Goal: Task Accomplishment & Management: Use online tool/utility

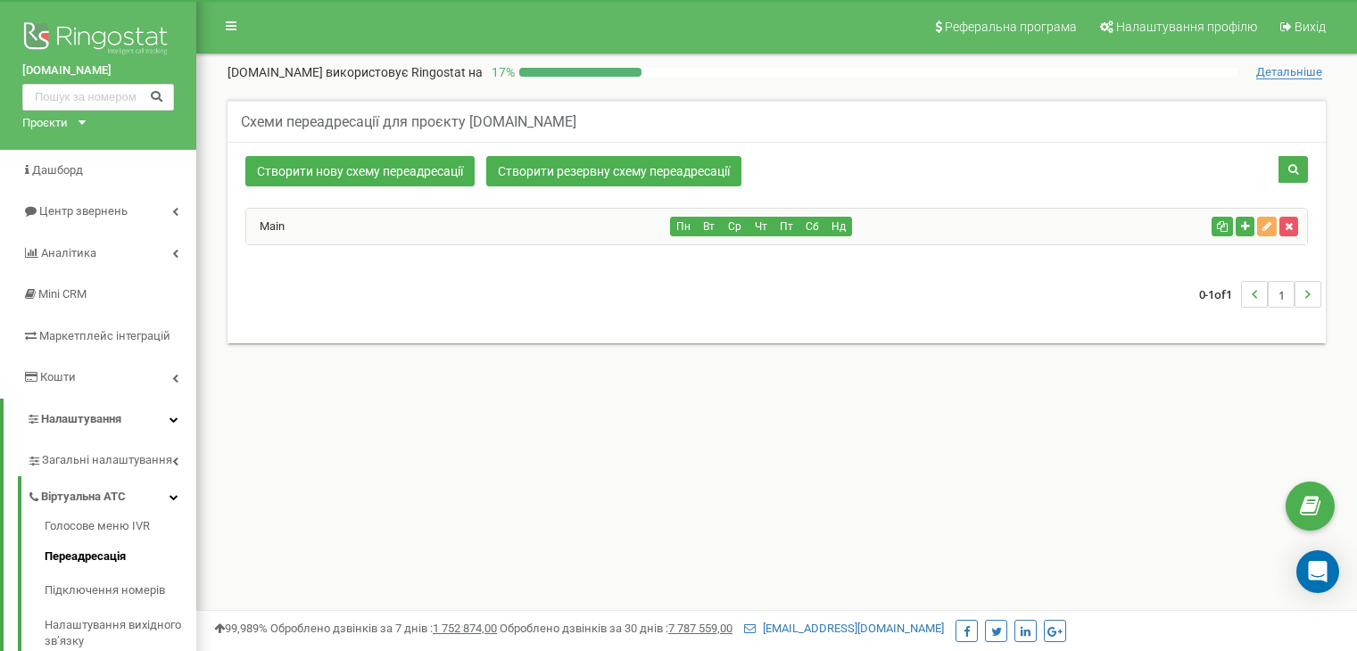
click at [282, 215] on div "Main" at bounding box center [458, 227] width 425 height 36
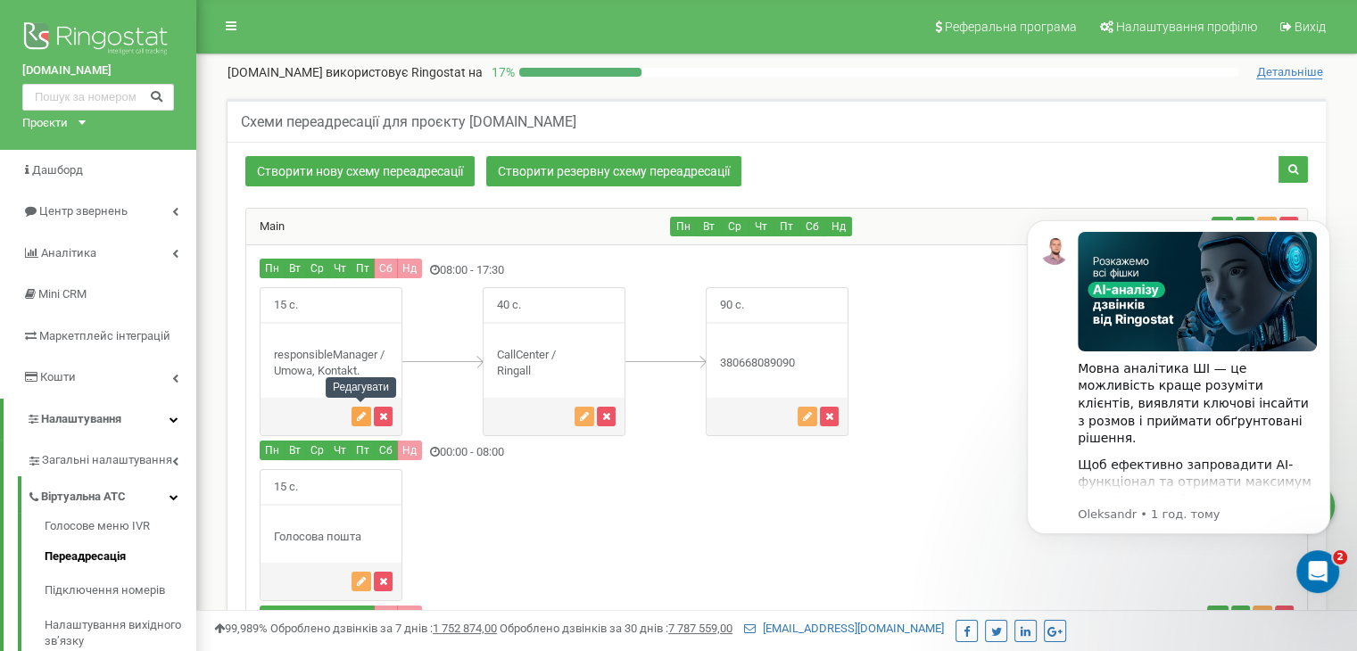
click at [357, 411] on icon "button" at bounding box center [361, 416] width 9 height 11
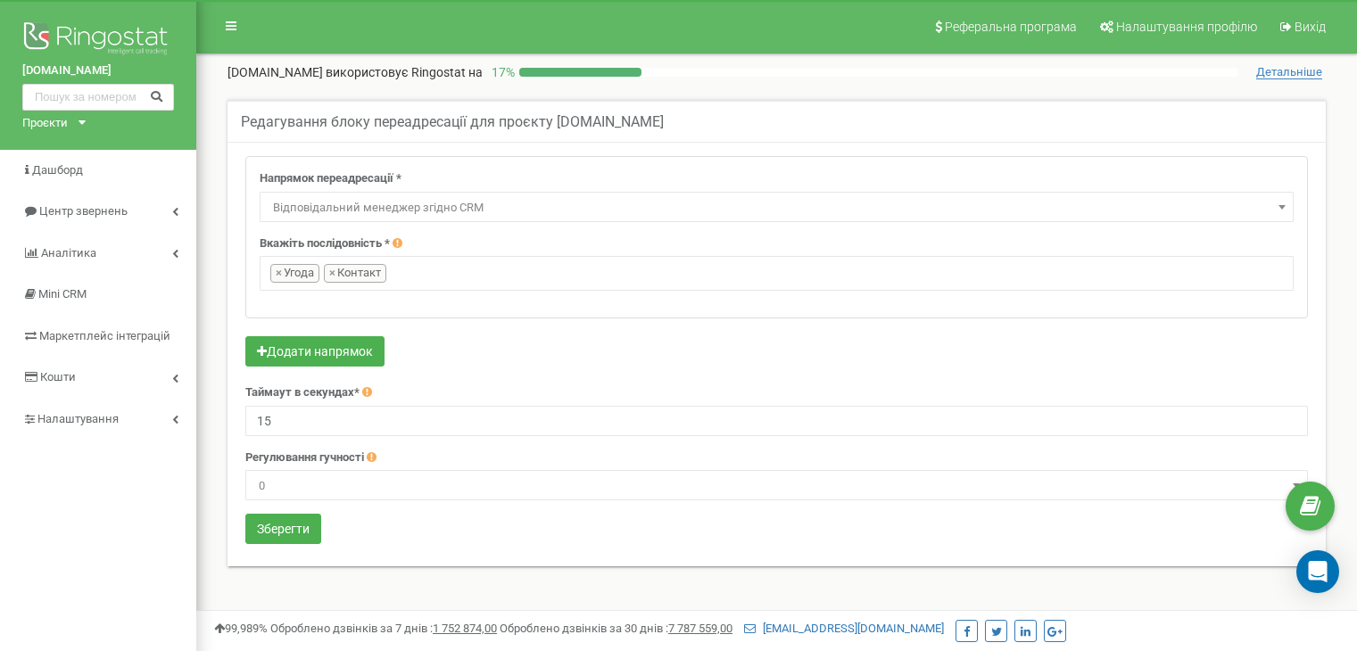
select select "directionsOfResponsibleSalesRep"
click at [111, 208] on span "Центр звернень" at bounding box center [82, 210] width 87 height 13
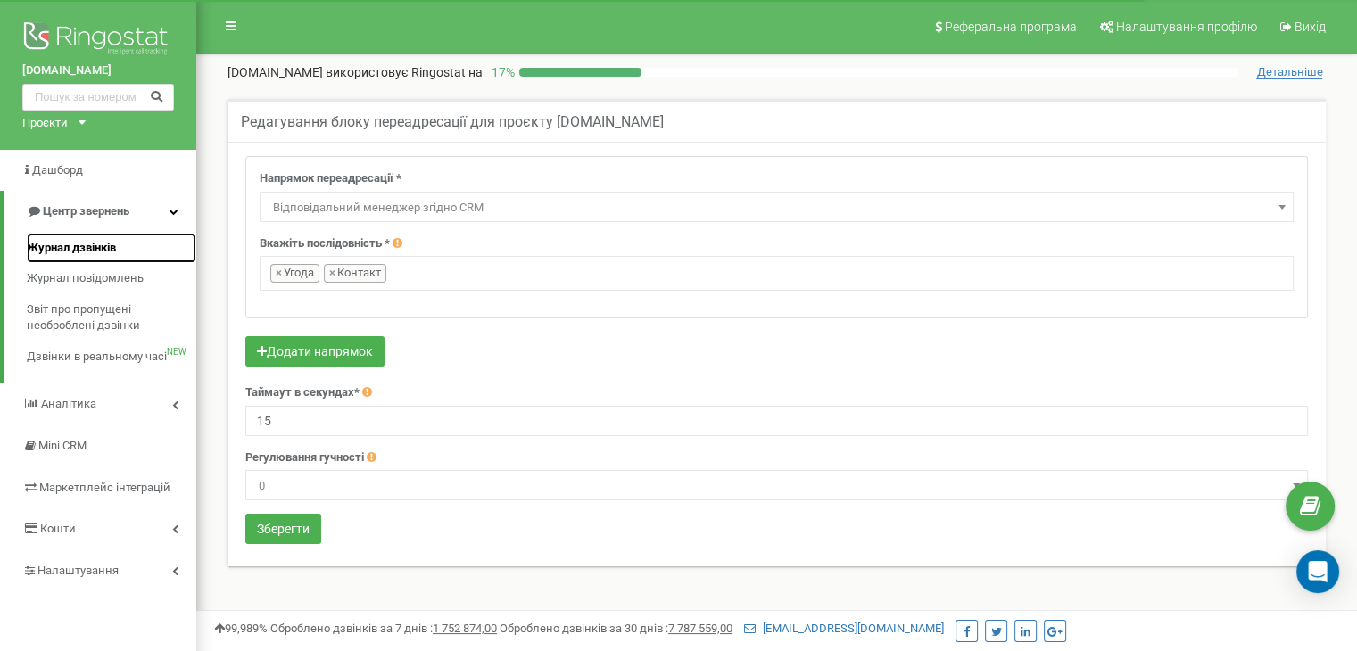
click at [110, 251] on span "Журнал дзвінків" at bounding box center [71, 248] width 89 height 17
